Goal: Information Seeking & Learning: Learn about a topic

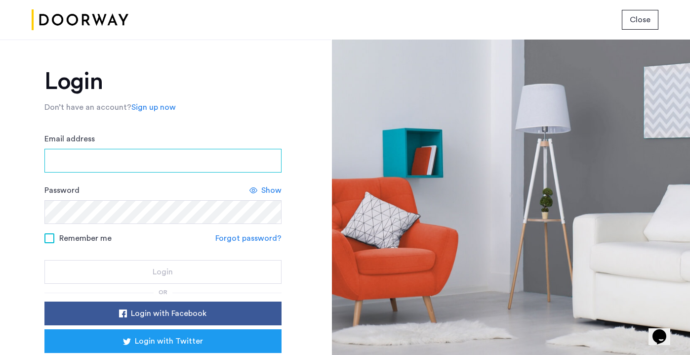
click at [150, 162] on input "Email address" at bounding box center [162, 161] width 237 height 24
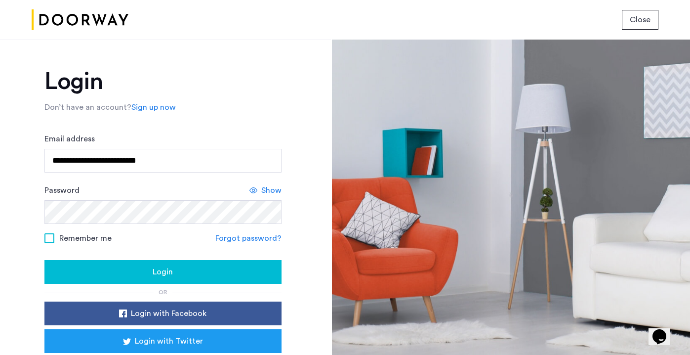
type input "**********"
click at [169, 274] on span "Login" at bounding box center [163, 272] width 20 height 12
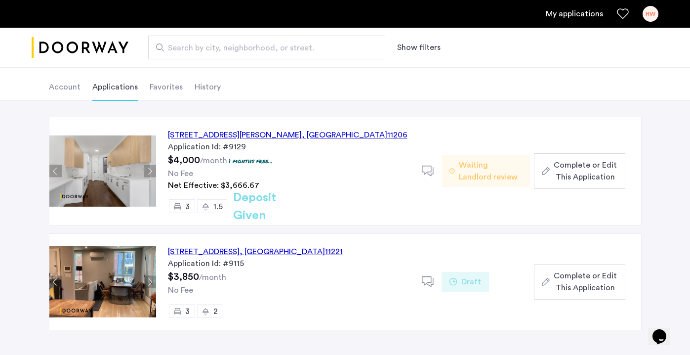
scroll to position [47, 0]
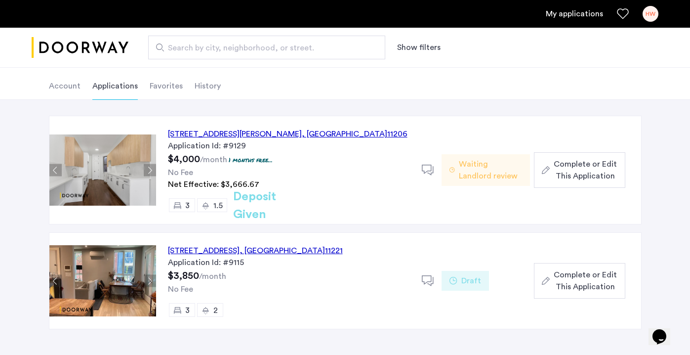
click at [486, 173] on span "Waiting Landlord review" at bounding box center [490, 170] width 63 height 24
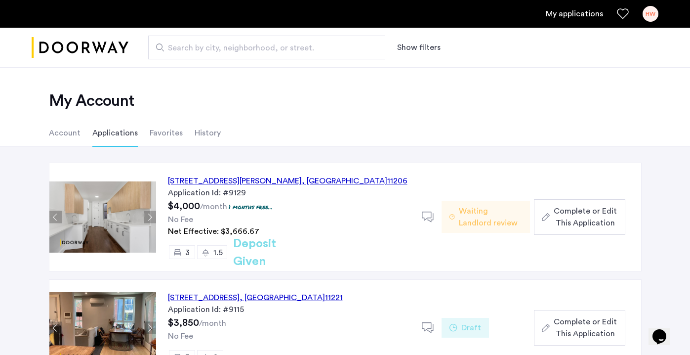
click at [113, 228] on img at bounding box center [102, 216] width 107 height 71
click at [151, 215] on button "Next apartment" at bounding box center [150, 217] width 12 height 12
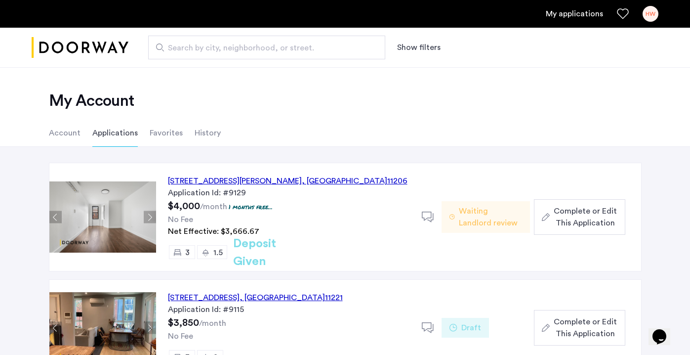
click at [151, 215] on button "Next apartment" at bounding box center [150, 217] width 12 height 12
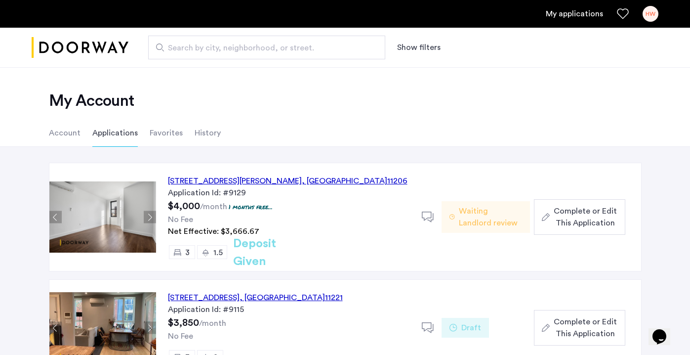
click at [151, 215] on button "Next apartment" at bounding box center [150, 217] width 12 height 12
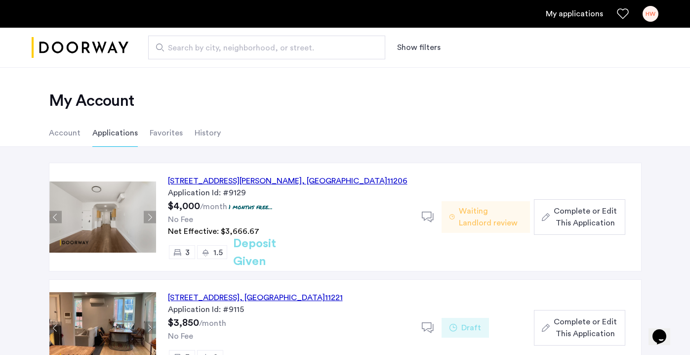
click at [52, 215] on button "Previous apartment" at bounding box center [55, 217] width 12 height 12
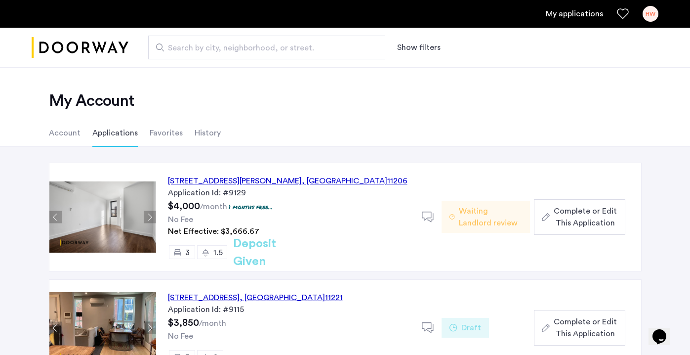
click at [105, 222] on img at bounding box center [102, 216] width 107 height 71
click at [206, 179] on div "647 Willoughby Avenue, Unit 6, Brooklyn , NY 11206" at bounding box center [288, 181] width 240 height 12
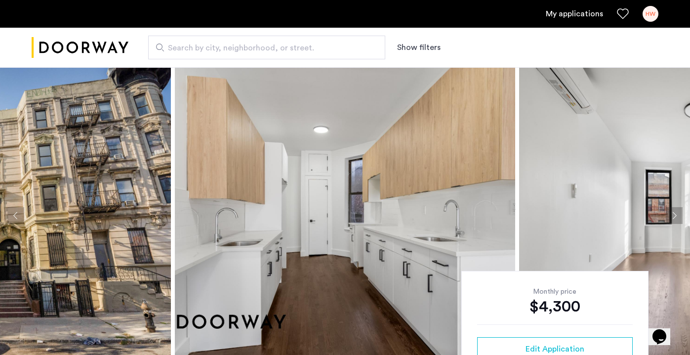
scroll to position [24, 0]
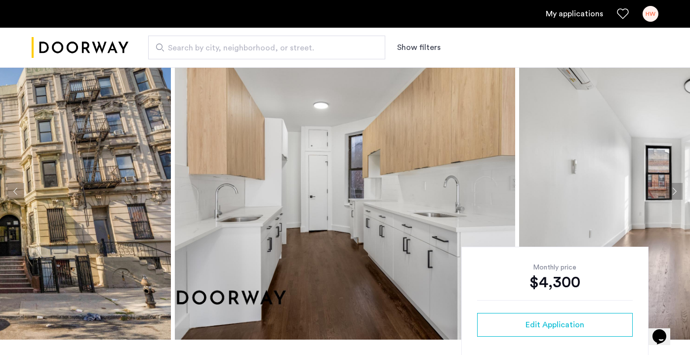
click at [292, 174] on img at bounding box center [345, 191] width 341 height 297
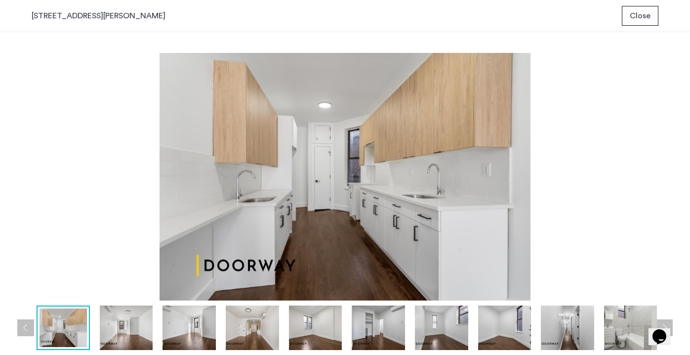
scroll to position [0, 0]
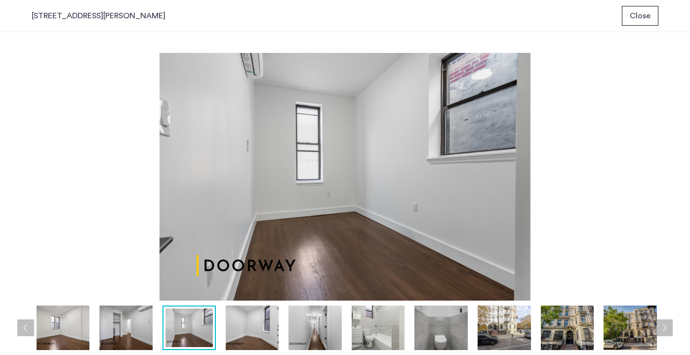
click at [638, 10] on span "Close" at bounding box center [640, 16] width 21 height 12
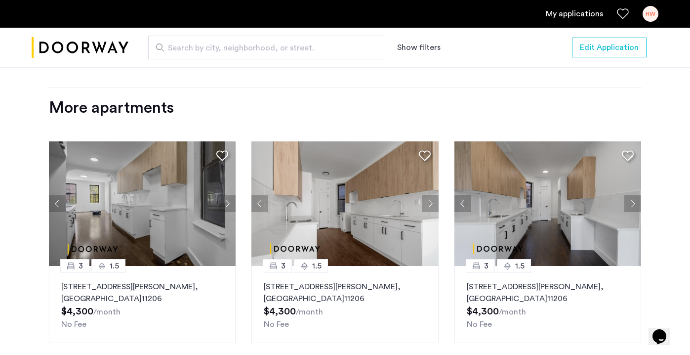
scroll to position [1162, 0]
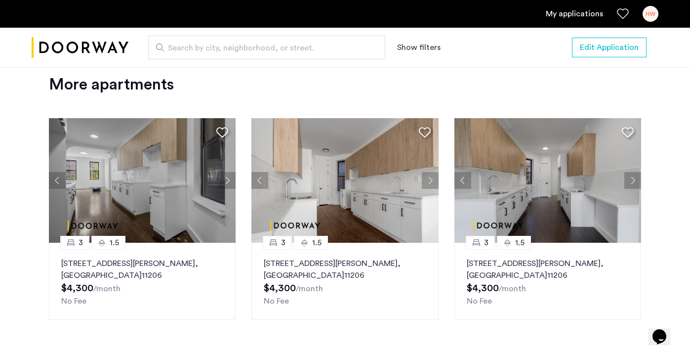
click at [566, 176] on img at bounding box center [548, 180] width 187 height 125
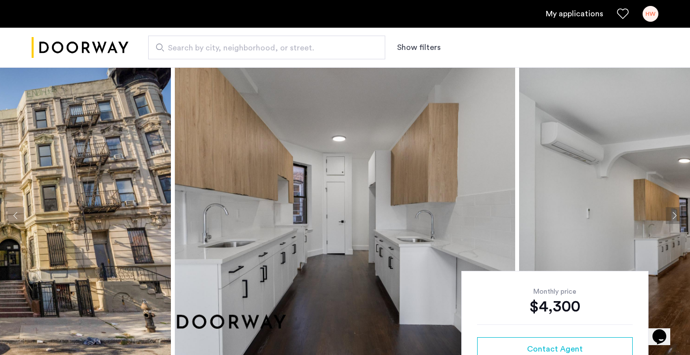
click at [400, 209] on img at bounding box center [345, 215] width 341 height 297
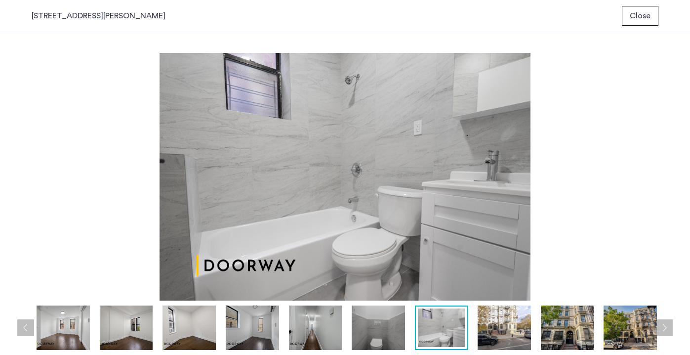
click at [644, 16] on span "Close" at bounding box center [640, 16] width 21 height 12
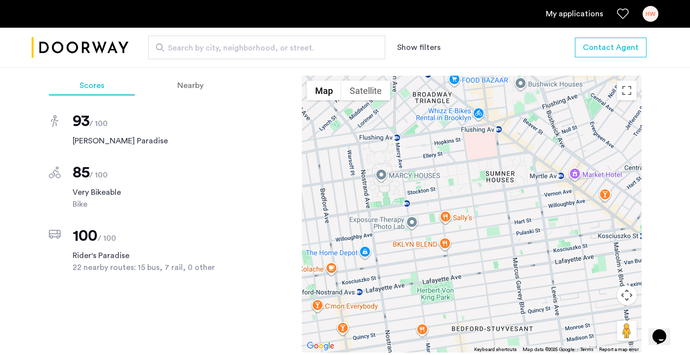
scroll to position [834, 0]
click at [627, 90] on button "Toggle fullscreen view" at bounding box center [627, 90] width 20 height 20
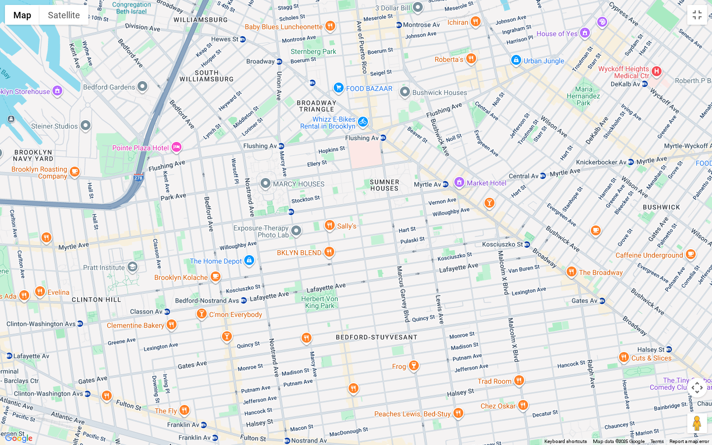
click at [414, 354] on div at bounding box center [356, 222] width 712 height 445
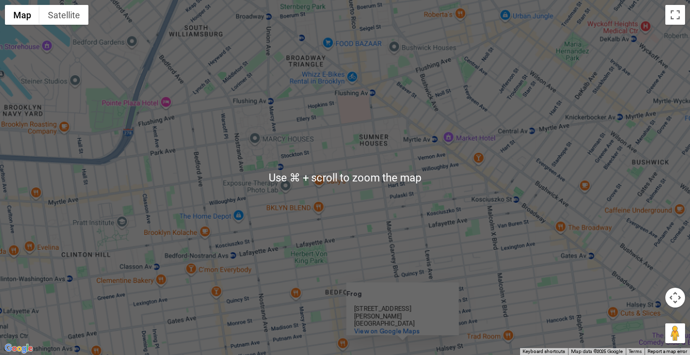
scroll to position [948, 0]
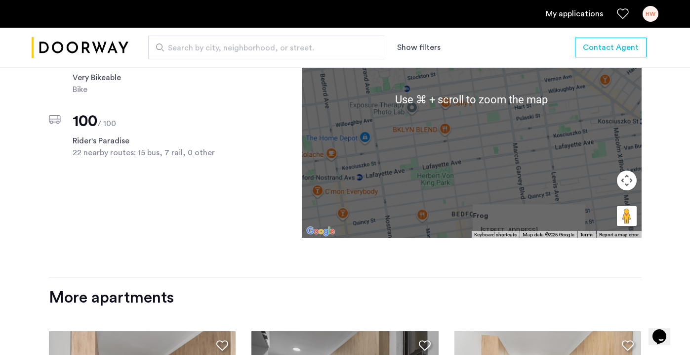
click at [515, 225] on div "Frog 358 Marcus Garvey Blvd Brooklyn, NY 11221 View on Google Maps" at bounding box center [529, 238] width 113 height 37
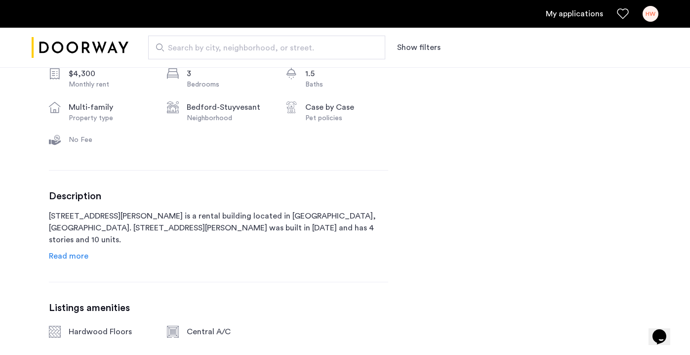
scroll to position [405, 0]
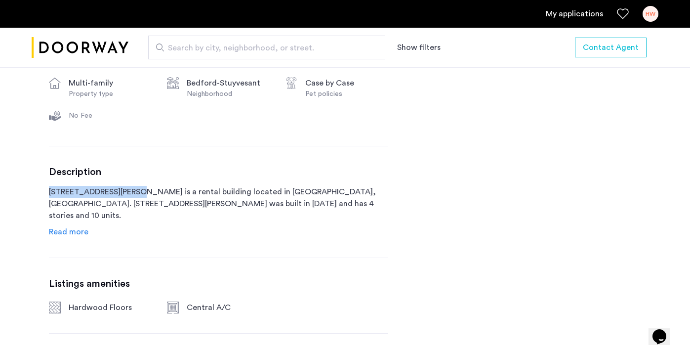
drag, startPoint x: 71, startPoint y: 190, endPoint x: 134, endPoint y: 195, distance: 64.0
copy p "647 Willoughby Avenue"
